Goal: Task Accomplishment & Management: Use online tool/utility

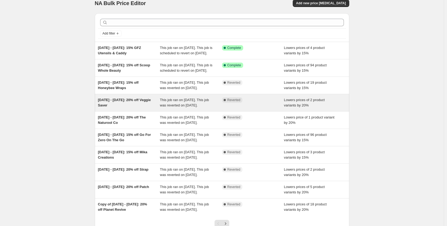
scroll to position [7, 0]
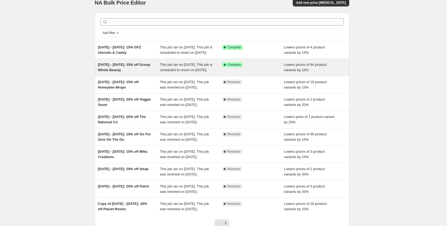
click at [127, 69] on span "[DATE] - [DATE]: 15% off Scoop Whole Beauty" at bounding box center [124, 67] width 52 height 9
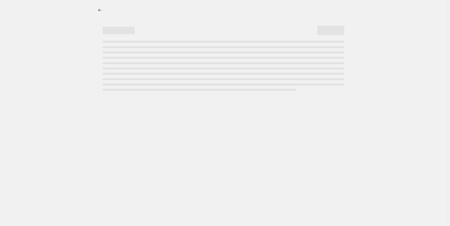
select select "percentage"
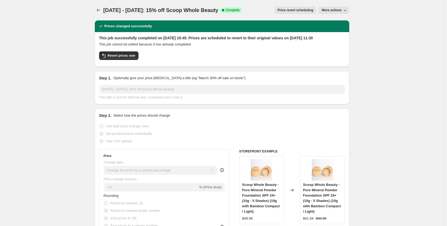
click at [331, 12] on span "More actions" at bounding box center [332, 10] width 20 height 4
click at [289, 12] on span "Price revert scheduling" at bounding box center [296, 10] width 36 height 4
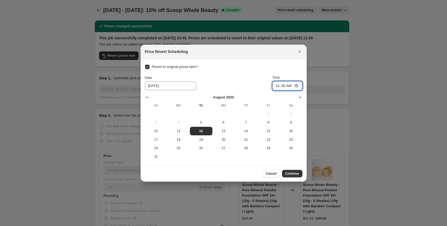
click at [284, 85] on input "11:30" at bounding box center [287, 85] width 30 height 9
click at [284, 86] on input "11:30" at bounding box center [287, 85] width 30 height 9
click at [276, 86] on input "Time" at bounding box center [287, 85] width 30 height 9
type input "00:00"
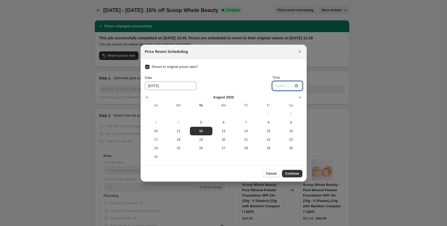
type input "12:00"
click at [291, 175] on span "Continue" at bounding box center [292, 174] width 14 height 4
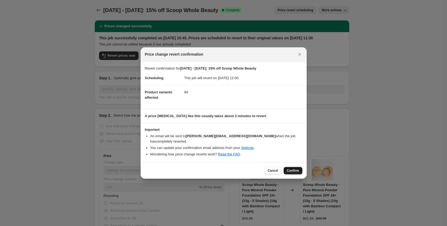
click at [298, 167] on button "Confirm" at bounding box center [293, 170] width 19 height 7
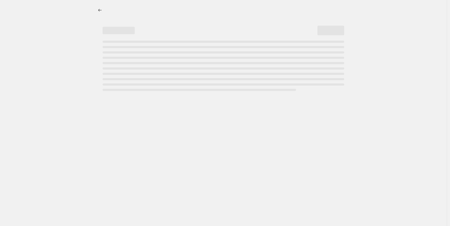
select select "percentage"
